Goal: Transaction & Acquisition: Purchase product/service

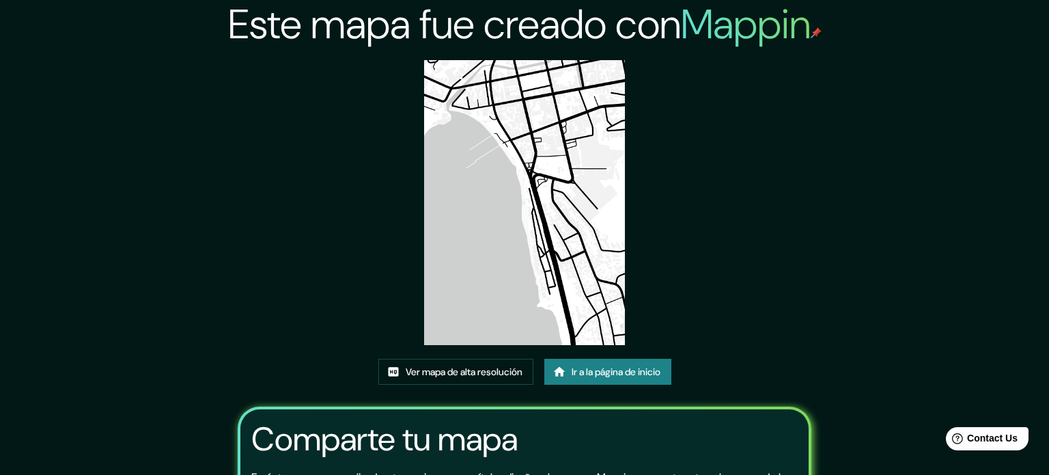
click at [615, 365] on font "Ir a la página de inicio" at bounding box center [616, 371] width 89 height 12
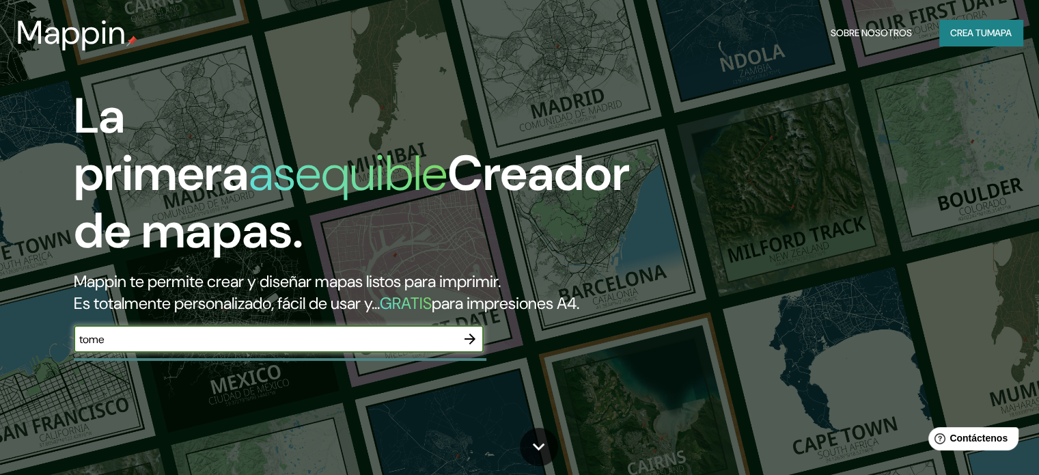
type input "tome"
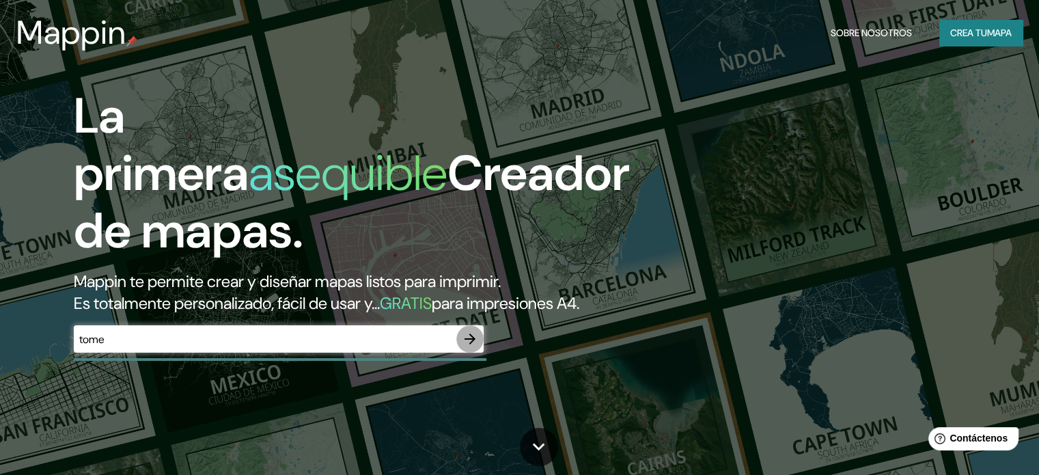
click at [470, 347] on icon "button" at bounding box center [470, 339] width 16 height 16
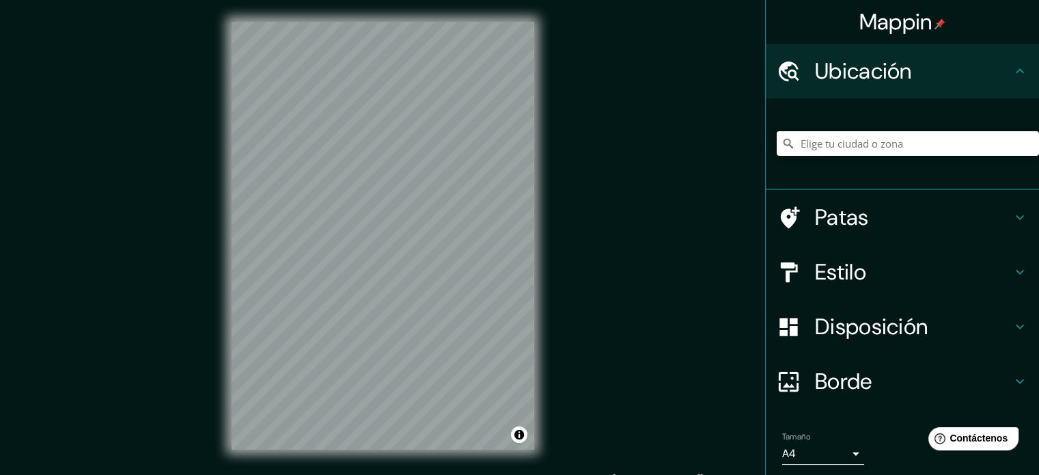
click at [810, 133] on input "Elige tu ciudad o zona" at bounding box center [908, 143] width 262 height 25
click at [938, 154] on input "[GEOGRAPHIC_DATA], [GEOGRAPHIC_DATA], [GEOGRAPHIC_DATA]" at bounding box center [908, 143] width 262 height 25
drag, startPoint x: 927, startPoint y: 157, endPoint x: 902, endPoint y: 155, distance: 25.4
click at [902, 155] on div "[GEOGRAPHIC_DATA], [GEOGRAPHIC_DATA], [GEOGRAPHIC_DATA] [GEOGRAPHIC_DATA] [GEOG…" at bounding box center [908, 143] width 262 height 68
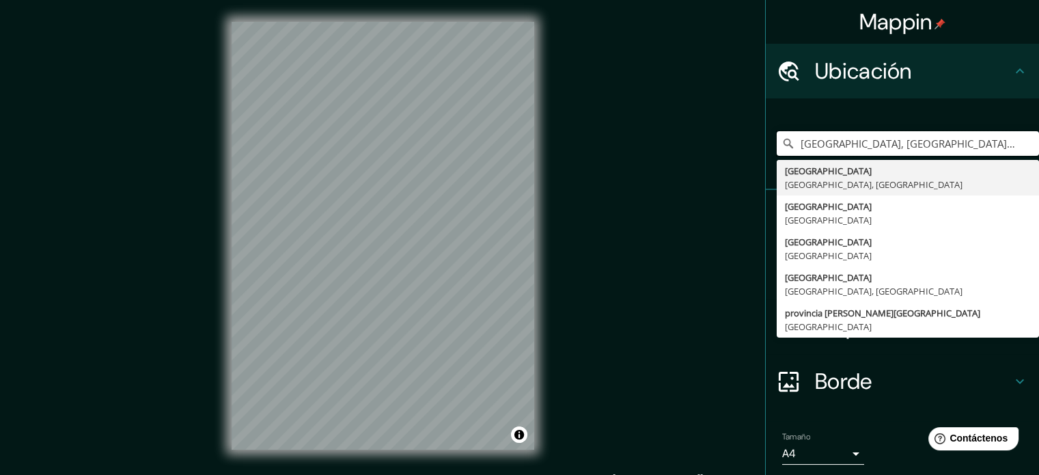
drag, startPoint x: 927, startPoint y: 139, endPoint x: 557, endPoint y: 126, distance: 370.4
click at [557, 126] on div "Mappin Ubicación [GEOGRAPHIC_DATA], [GEOGRAPHIC_DATA], [GEOGRAPHIC_DATA] [GEOGR…" at bounding box center [519, 246] width 1039 height 493
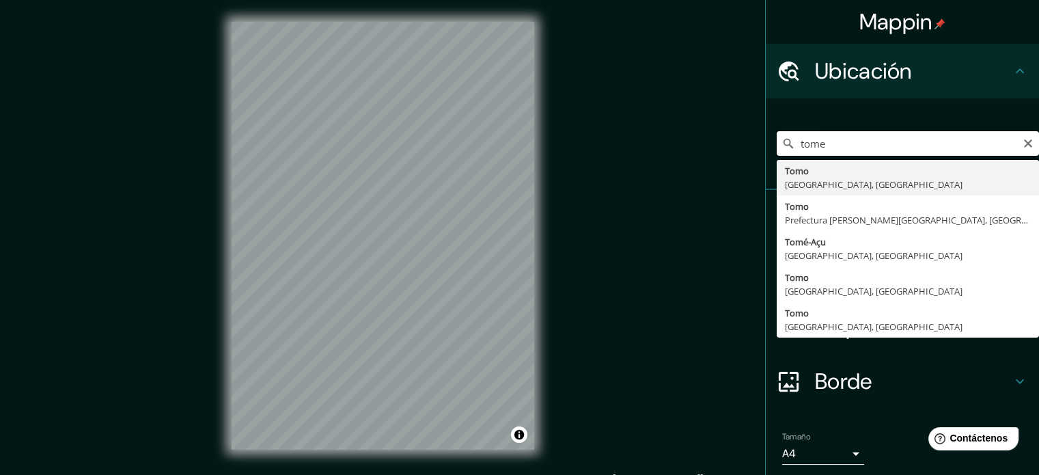
click at [857, 155] on input "tome" at bounding box center [908, 143] width 262 height 25
drag, startPoint x: 823, startPoint y: 150, endPoint x: 783, endPoint y: 150, distance: 40.3
click at [783, 150] on div "tome Tomo [GEOGRAPHIC_DATA], [GEOGRAPHIC_DATA] Tomo Prefectura [PERSON_NAME][GE…" at bounding box center [908, 143] width 262 height 25
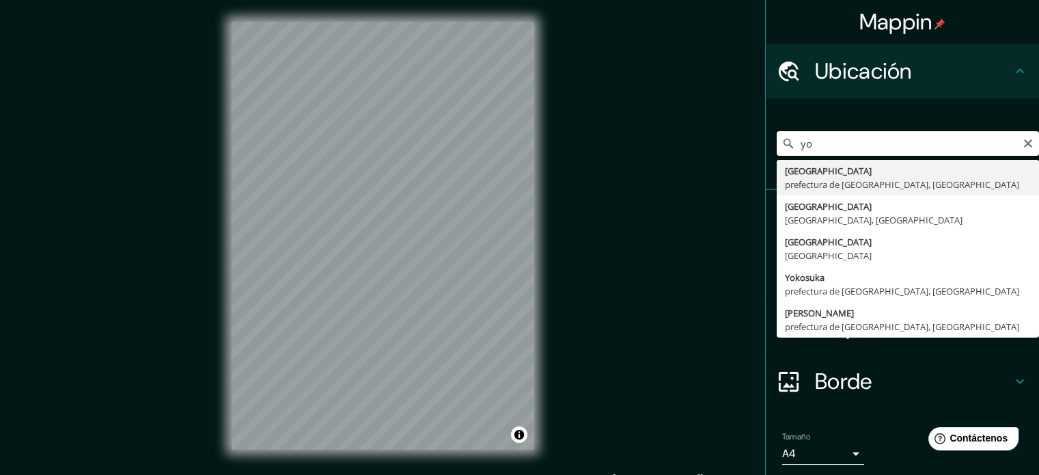
type input "y"
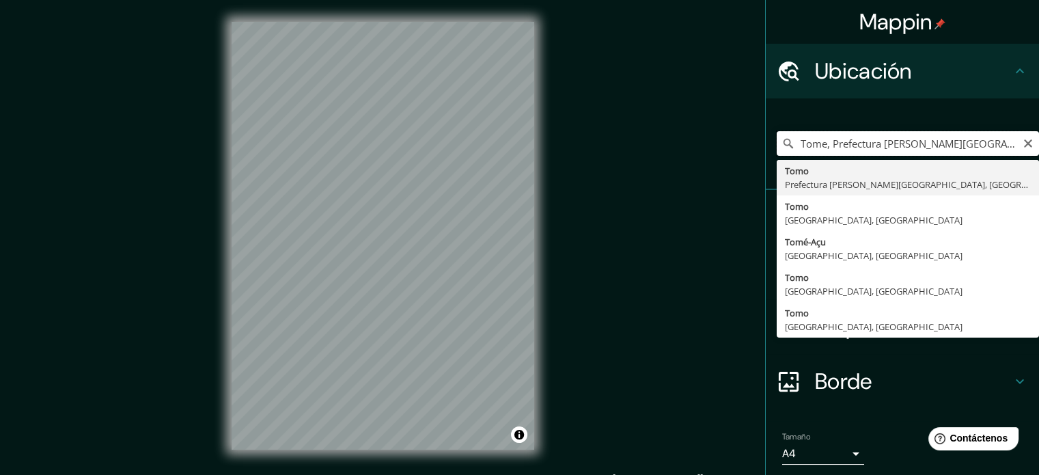
drag, startPoint x: 975, startPoint y: 147, endPoint x: 822, endPoint y: 154, distance: 153.1
click at [822, 154] on input "Tome, Prefectura [PERSON_NAME][GEOGRAPHIC_DATA], [GEOGRAPHIC_DATA]" at bounding box center [908, 143] width 262 height 25
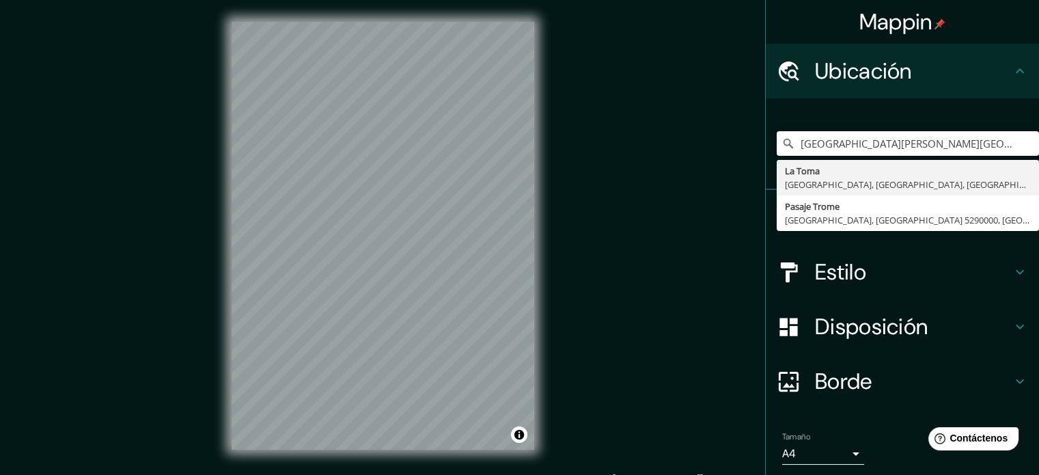
type input "[GEOGRAPHIC_DATA][PERSON_NAME][GEOGRAPHIC_DATA], [GEOGRAPHIC_DATA] 4160000, [GE…"
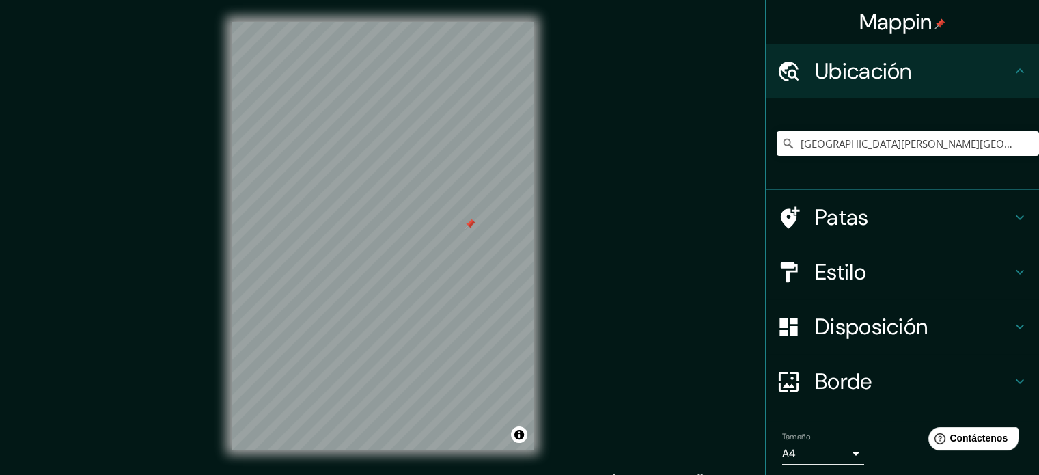
drag, startPoint x: 391, startPoint y: 232, endPoint x: 454, endPoint y: 229, distance: 63.6
click at [464, 229] on div at bounding box center [469, 224] width 11 height 11
click at [820, 146] on input "Elige tu ciudad o zona" at bounding box center [908, 143] width 262 height 25
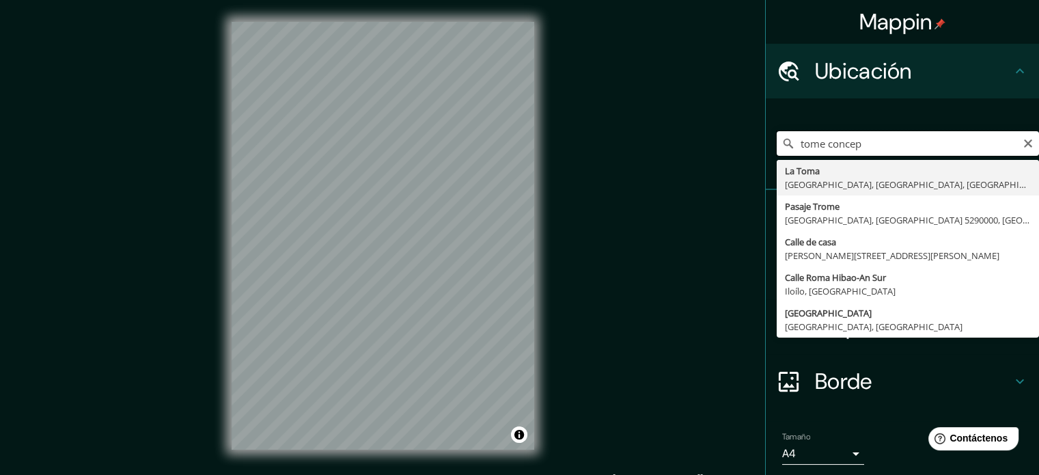
drag, startPoint x: 901, startPoint y: 147, endPoint x: 820, endPoint y: 141, distance: 81.5
click at [820, 141] on input "tome concep" at bounding box center [908, 143] width 262 height 25
type input "La [PERSON_NAME][GEOGRAPHIC_DATA], [GEOGRAPHIC_DATA], [GEOGRAPHIC_DATA]"
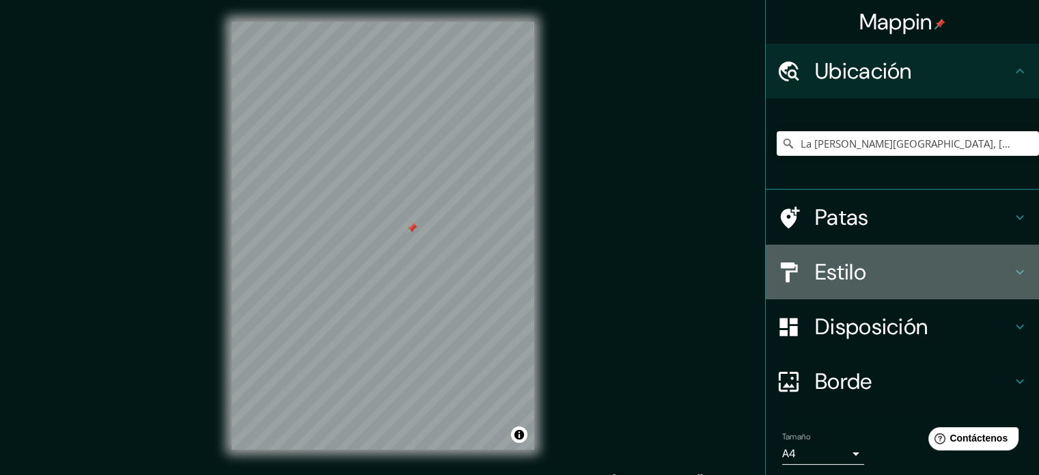
click at [907, 271] on h4 "Estilo" at bounding box center [913, 271] width 197 height 27
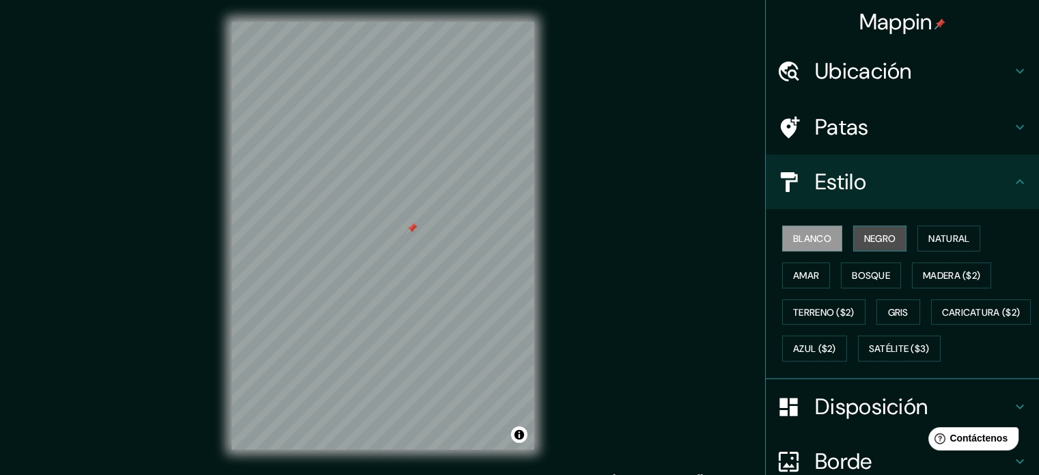
click at [877, 244] on font "Negro" at bounding box center [880, 238] width 32 height 18
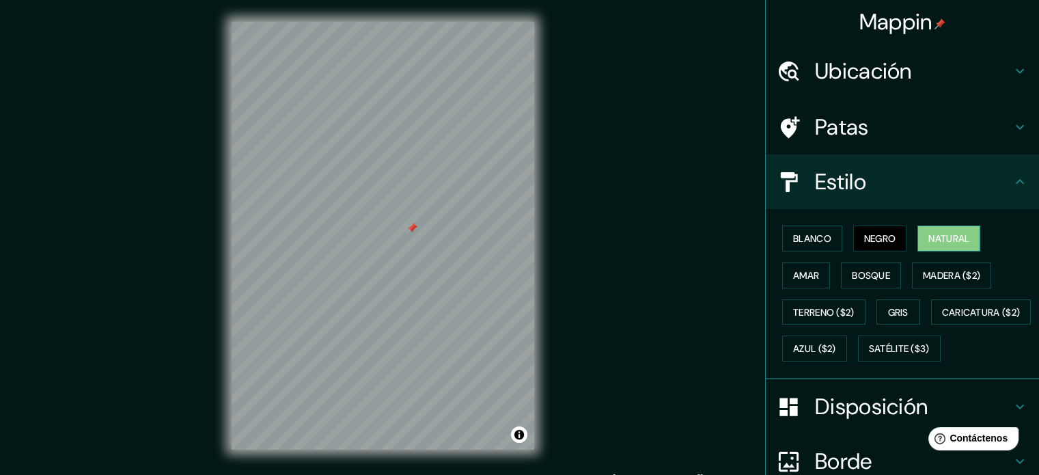
click at [928, 239] on font "Natural" at bounding box center [948, 238] width 41 height 12
click at [798, 273] on font "Amar" at bounding box center [806, 275] width 26 height 12
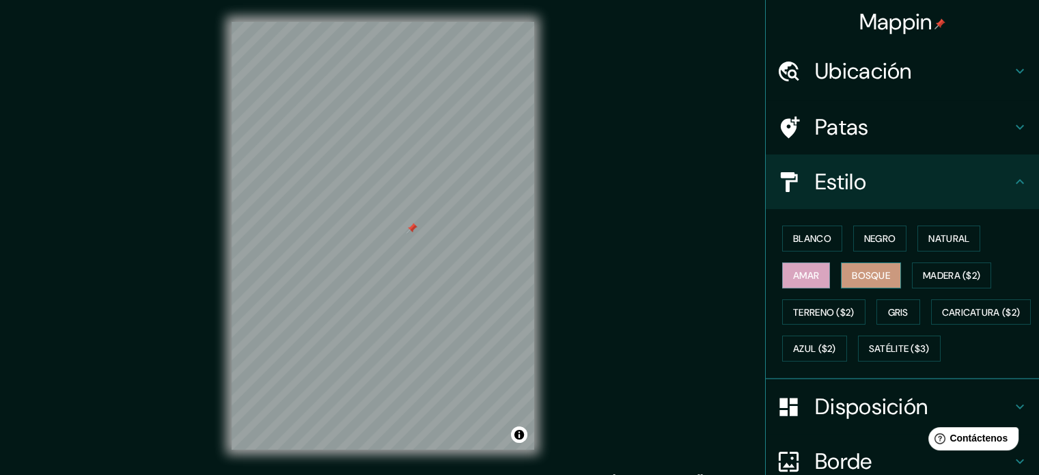
click at [858, 262] on button "Bosque" at bounding box center [871, 275] width 60 height 26
click at [956, 273] on font "Madera ($2)" at bounding box center [951, 275] width 57 height 12
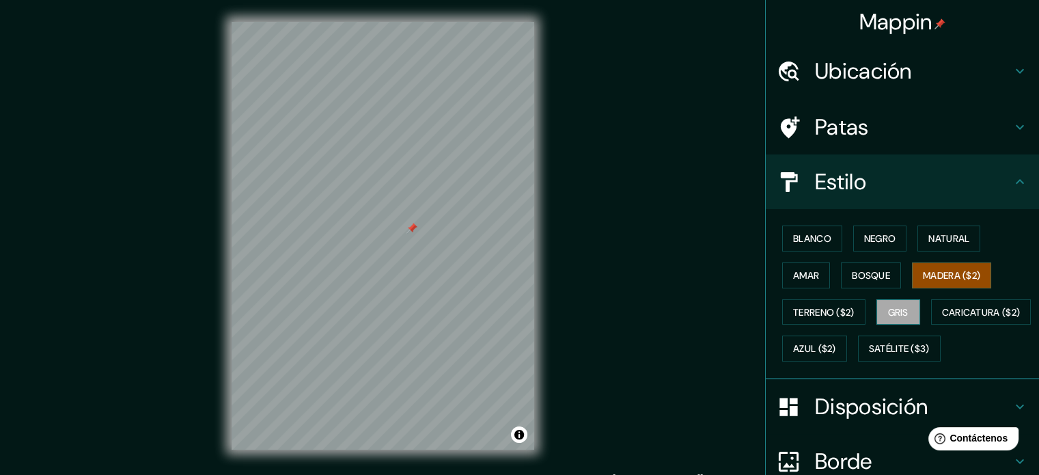
click at [901, 312] on font "Gris" at bounding box center [898, 312] width 20 height 12
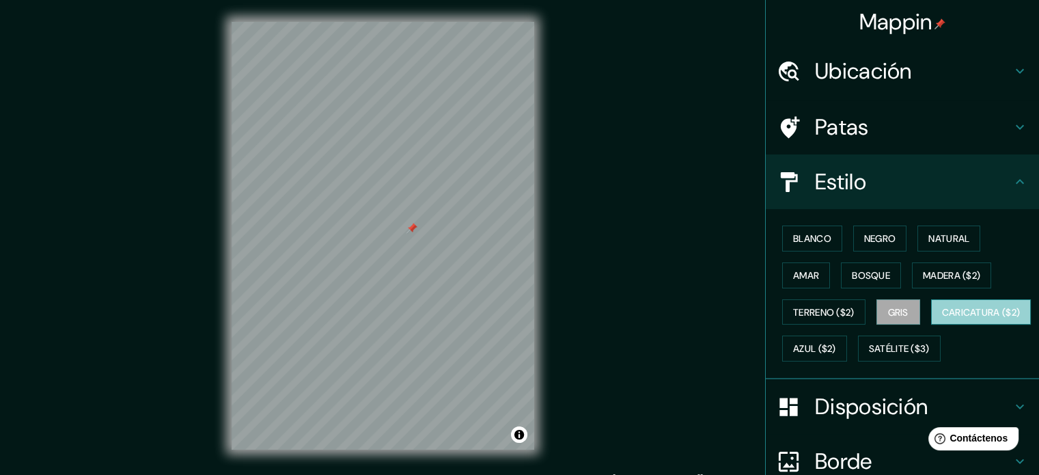
click at [942, 318] on font "Caricatura ($2)" at bounding box center [981, 312] width 79 height 12
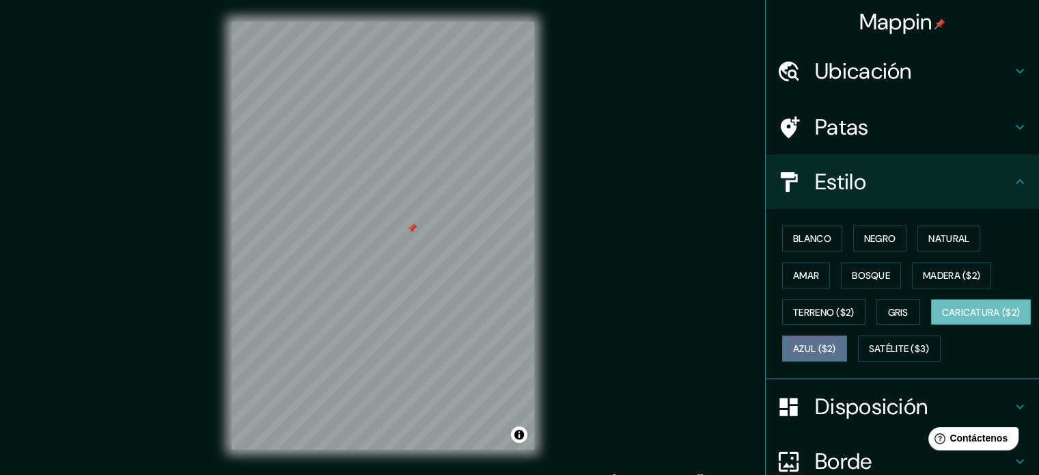
click at [836, 343] on font "Azul ($2)" at bounding box center [814, 349] width 43 height 12
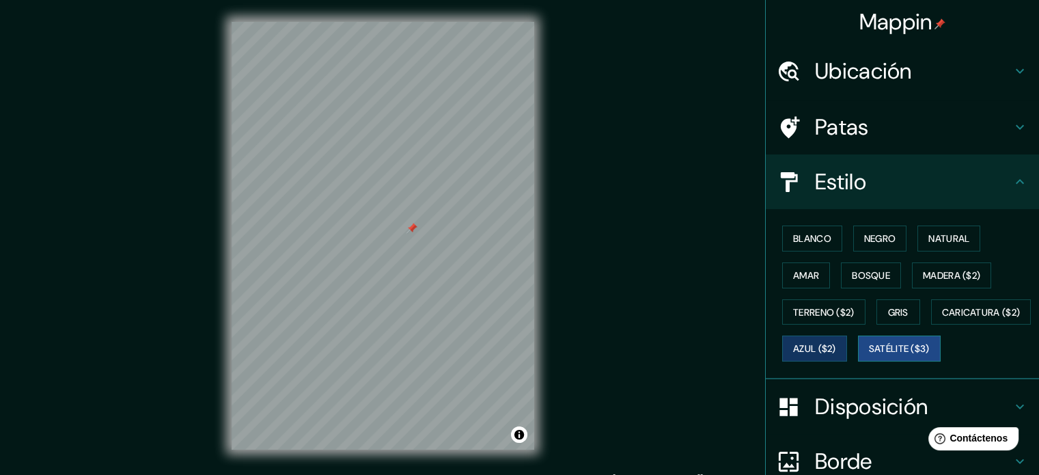
click at [869, 355] on font "Satélite ($3)" at bounding box center [899, 349] width 61 height 12
click at [863, 277] on font "Bosque" at bounding box center [871, 275] width 38 height 12
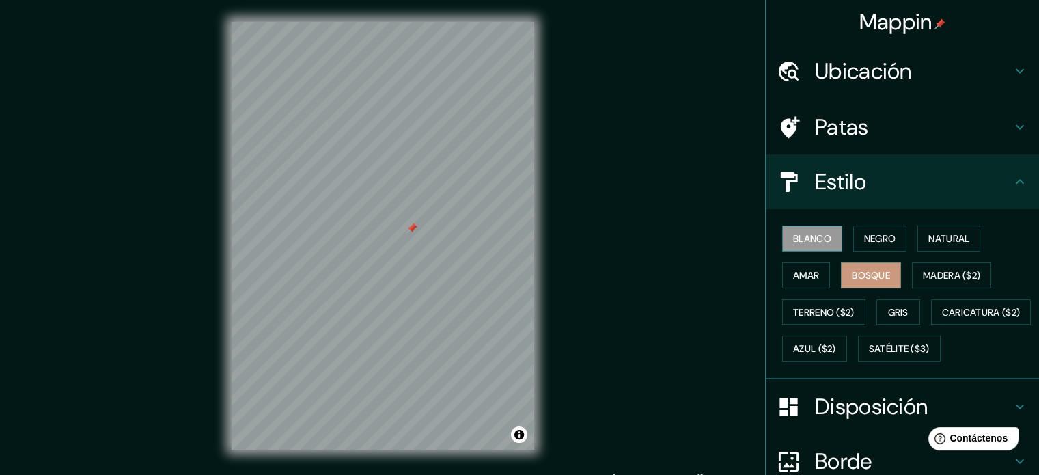
click at [813, 239] on font "Blanco" at bounding box center [812, 238] width 38 height 12
click at [928, 240] on font "Natural" at bounding box center [948, 238] width 41 height 12
